Goal: Information Seeking & Learning: Find specific fact

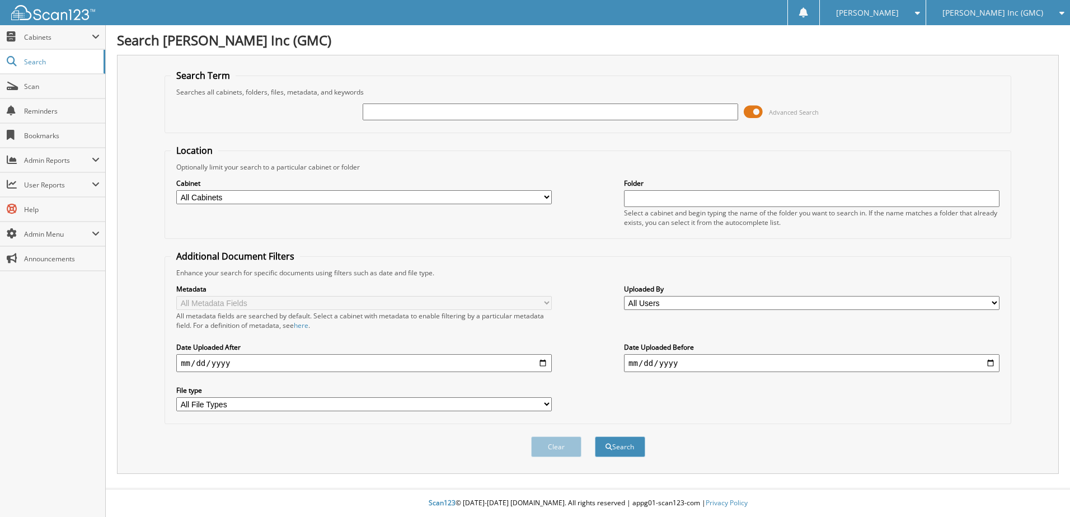
click at [371, 113] on input "text" at bounding box center [550, 112] width 375 height 17
type input "231046"
click at [595, 436] on button "Search" at bounding box center [620, 446] width 50 height 21
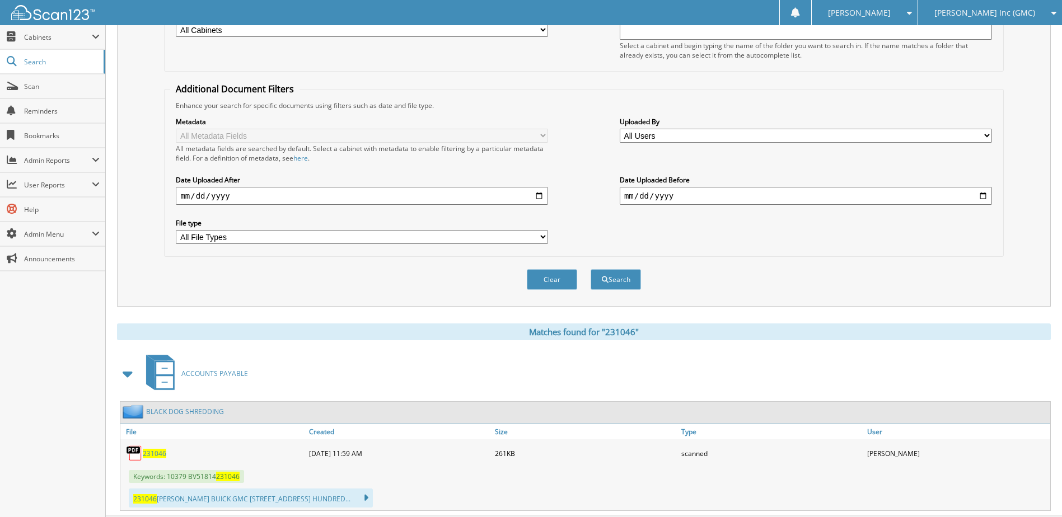
scroll to position [168, 0]
click at [152, 453] on span "231046" at bounding box center [155, 453] width 24 height 10
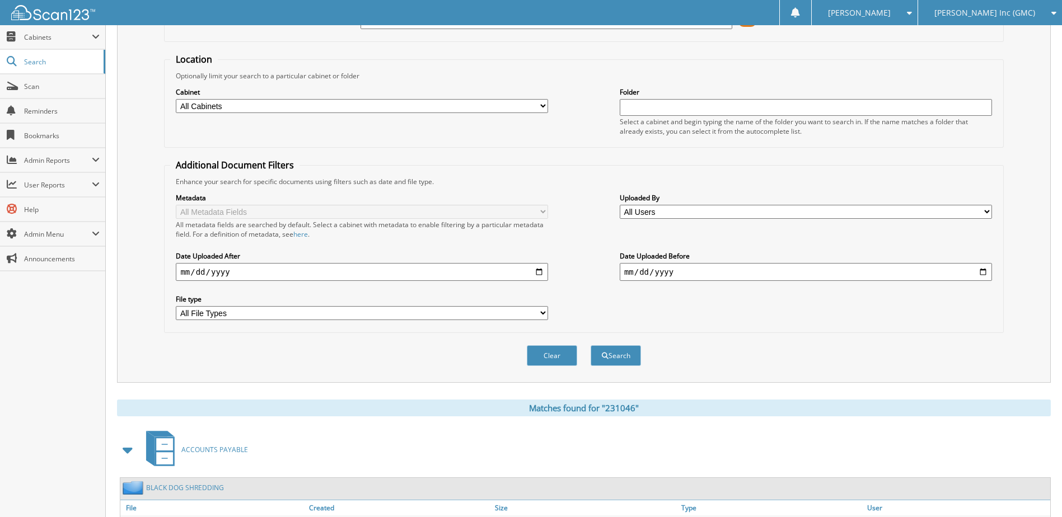
scroll to position [0, 0]
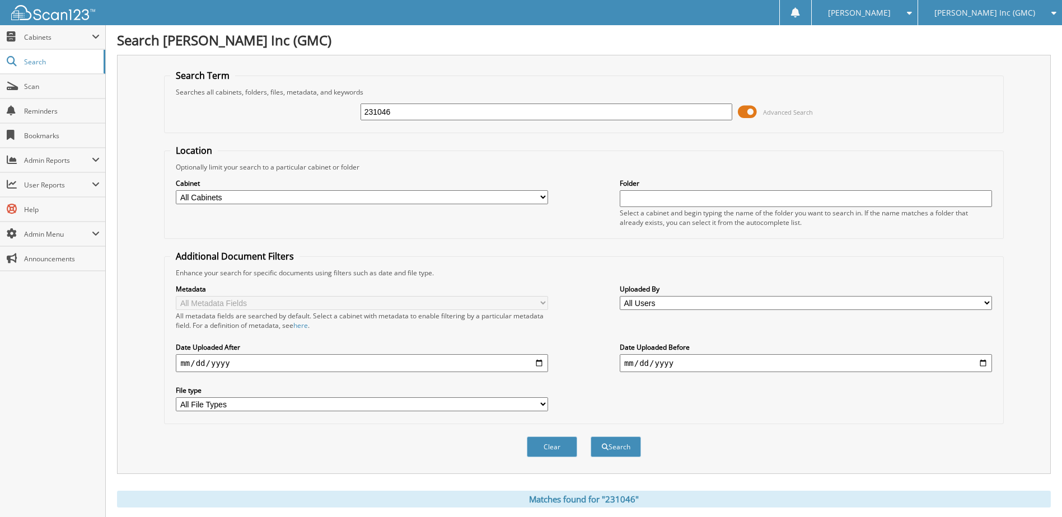
click at [996, 10] on span "[PERSON_NAME] Inc (GMC)" at bounding box center [984, 13] width 101 height 7
click at [986, 35] on link "[PERSON_NAME] Imports LLC" at bounding box center [990, 35] width 144 height 20
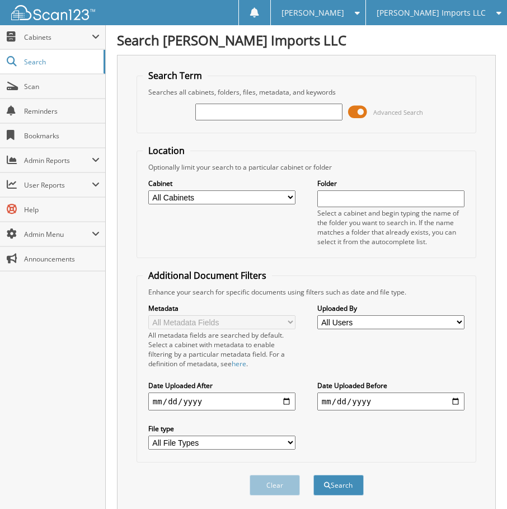
click at [215, 109] on input "text" at bounding box center [268, 112] width 147 height 17
type input "4"
type input "60775"
click at [313, 475] on button "Search" at bounding box center [338, 485] width 50 height 21
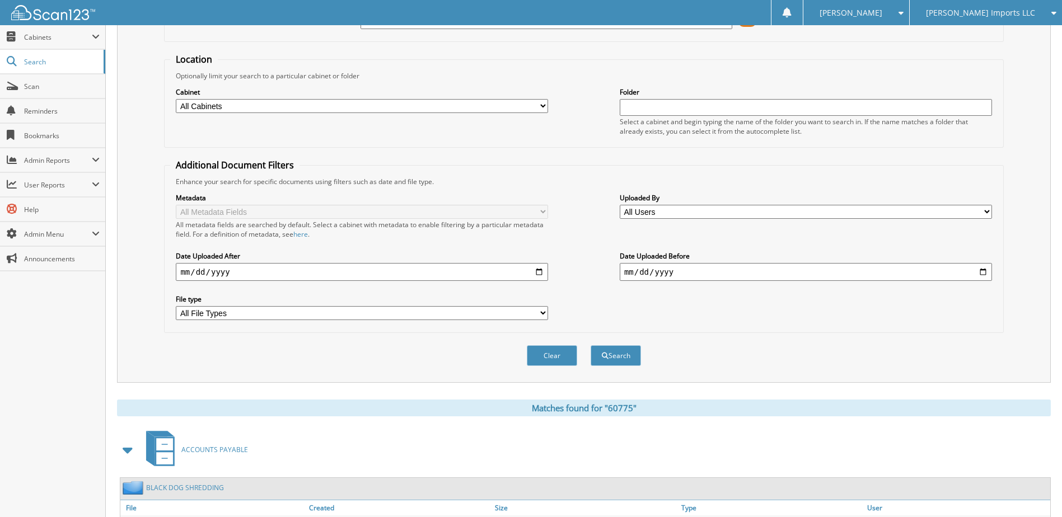
scroll to position [392, 0]
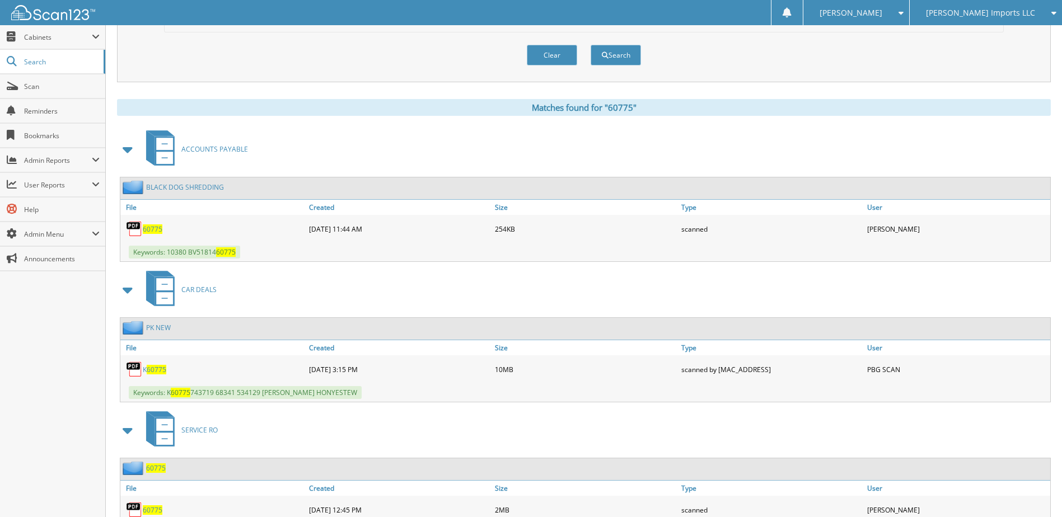
click at [151, 232] on span "60775" at bounding box center [153, 229] width 20 height 10
